Goal: Information Seeking & Learning: Compare options

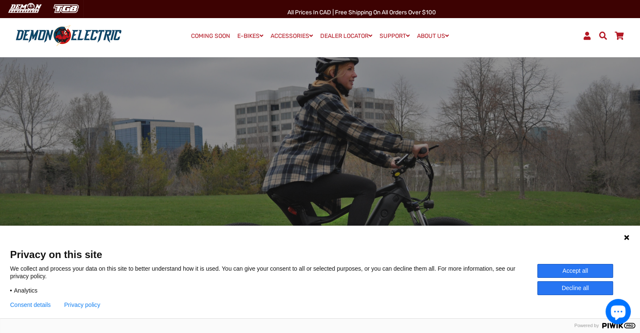
click at [581, 267] on button "Accept all" at bounding box center [576, 271] width 76 height 14
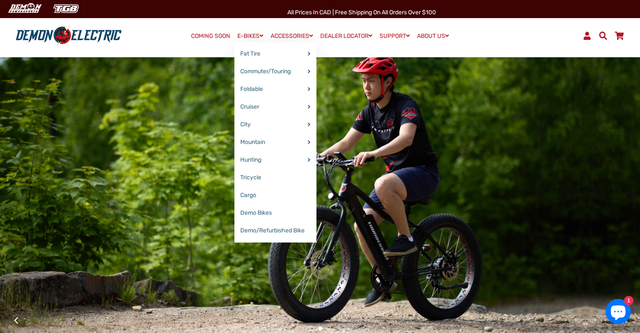
click at [248, 33] on link "E-BIKES" at bounding box center [250, 36] width 32 height 12
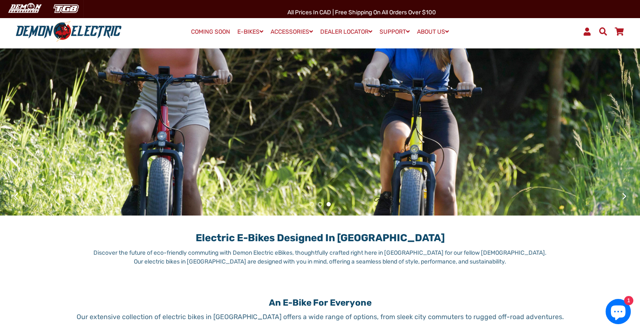
scroll to position [126, 0]
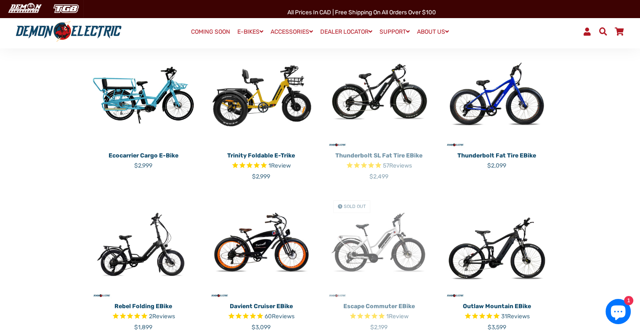
scroll to position [238, 0]
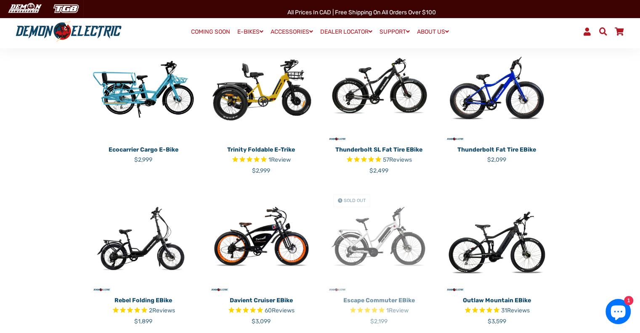
click at [517, 103] on img at bounding box center [497, 89] width 105 height 105
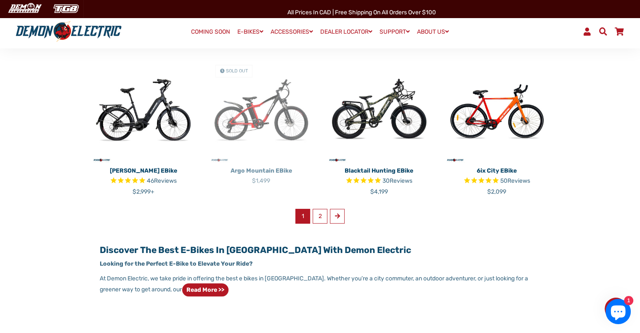
scroll to position [519, 0]
click at [320, 216] on link "2" at bounding box center [320, 215] width 15 height 15
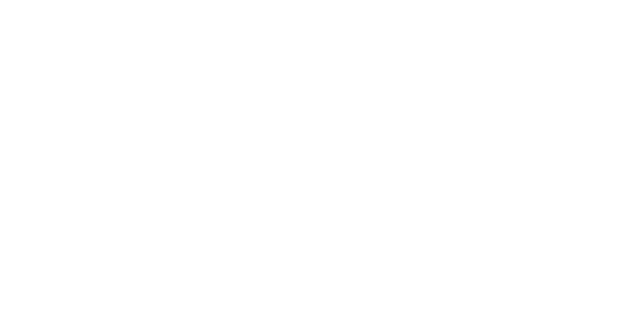
select select "******"
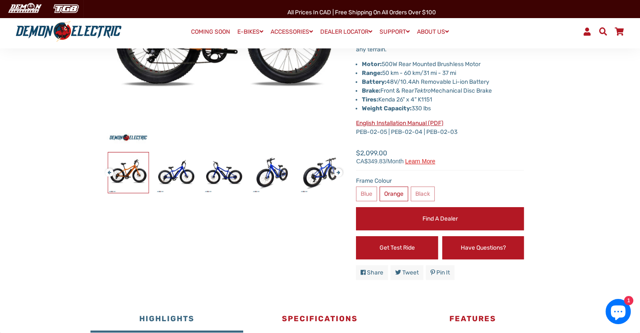
scroll to position [126, 0]
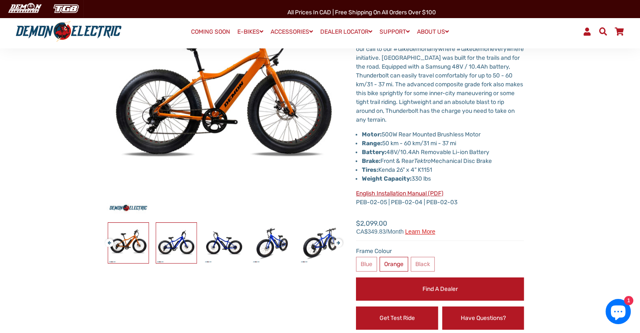
click at [173, 245] on img at bounding box center [176, 243] width 40 height 40
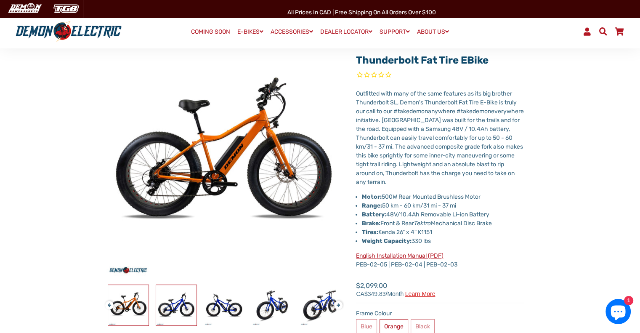
scroll to position [98, 0]
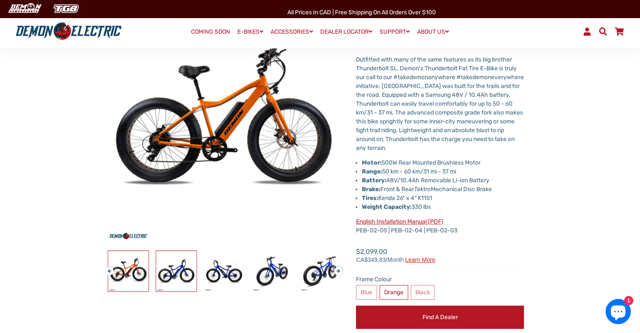
click at [172, 272] on img at bounding box center [176, 271] width 40 height 40
click at [177, 267] on img at bounding box center [176, 271] width 40 height 40
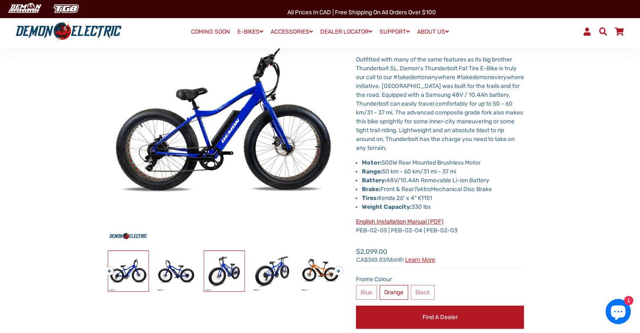
click at [219, 270] on img at bounding box center [224, 271] width 40 height 40
click at [219, 269] on img at bounding box center [224, 271] width 40 height 40
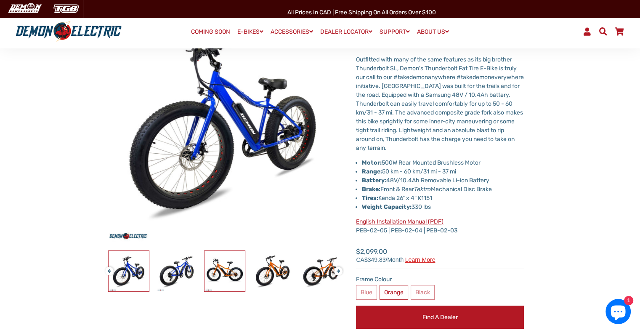
click at [219, 269] on img at bounding box center [225, 271] width 40 height 40
click at [245, 271] on div at bounding box center [560, 270] width 1680 height 41
click at [259, 274] on img at bounding box center [272, 271] width 40 height 40
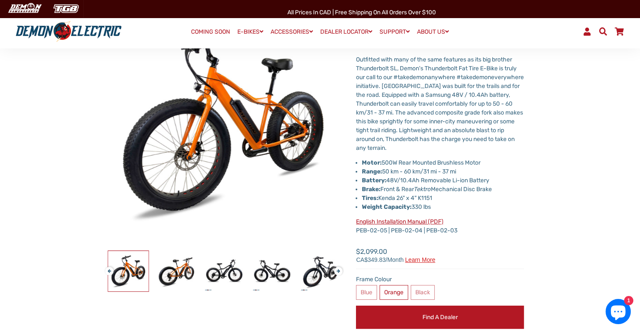
click at [259, 274] on div at bounding box center [417, 270] width 1680 height 41
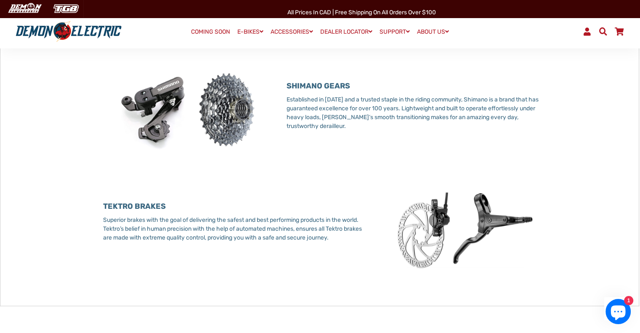
scroll to position [1038, 0]
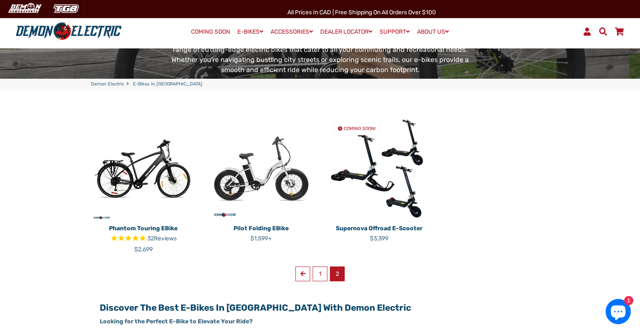
scroll to position [154, 0]
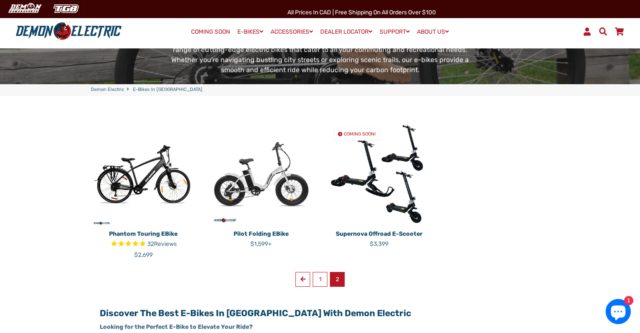
click at [133, 171] on img at bounding box center [143, 173] width 105 height 105
click at [395, 212] on img at bounding box center [379, 173] width 105 height 105
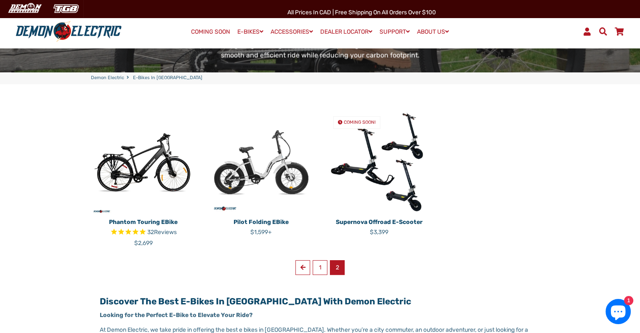
scroll to position [168, 0]
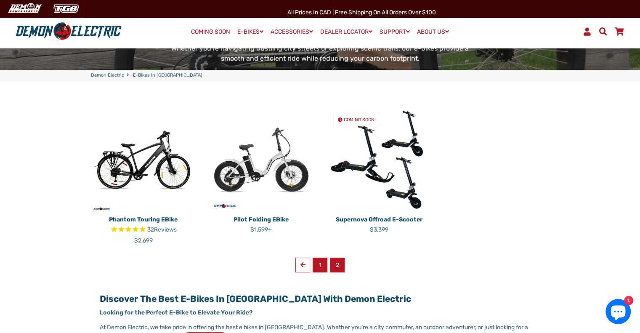
click at [319, 266] on link "1" at bounding box center [320, 265] width 15 height 15
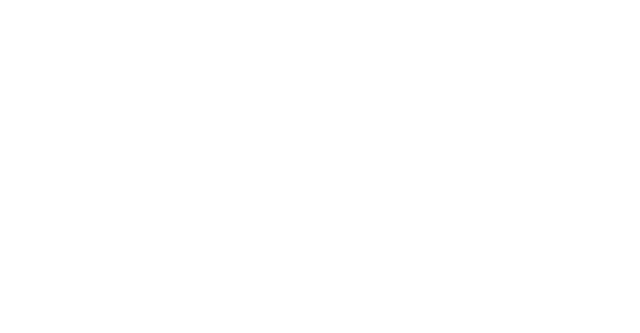
select select "******"
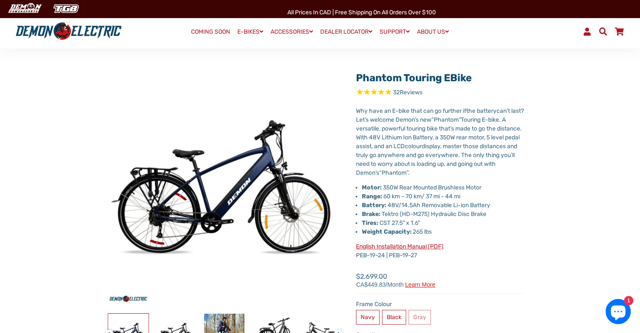
scroll to position [28, 0]
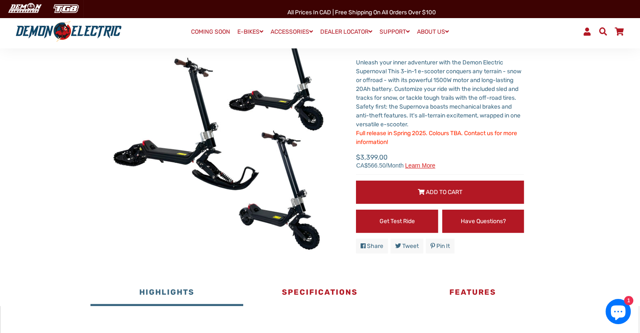
scroll to position [84, 0]
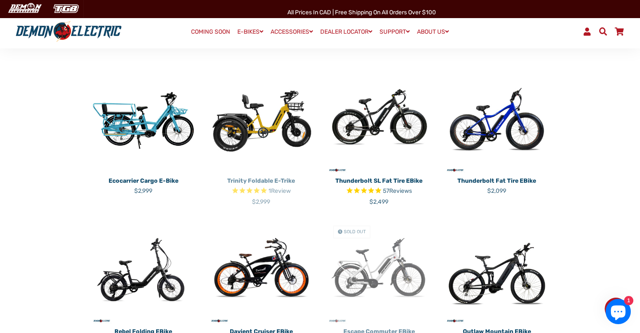
scroll to position [196, 0]
